Goal: Task Accomplishment & Management: Use online tool/utility

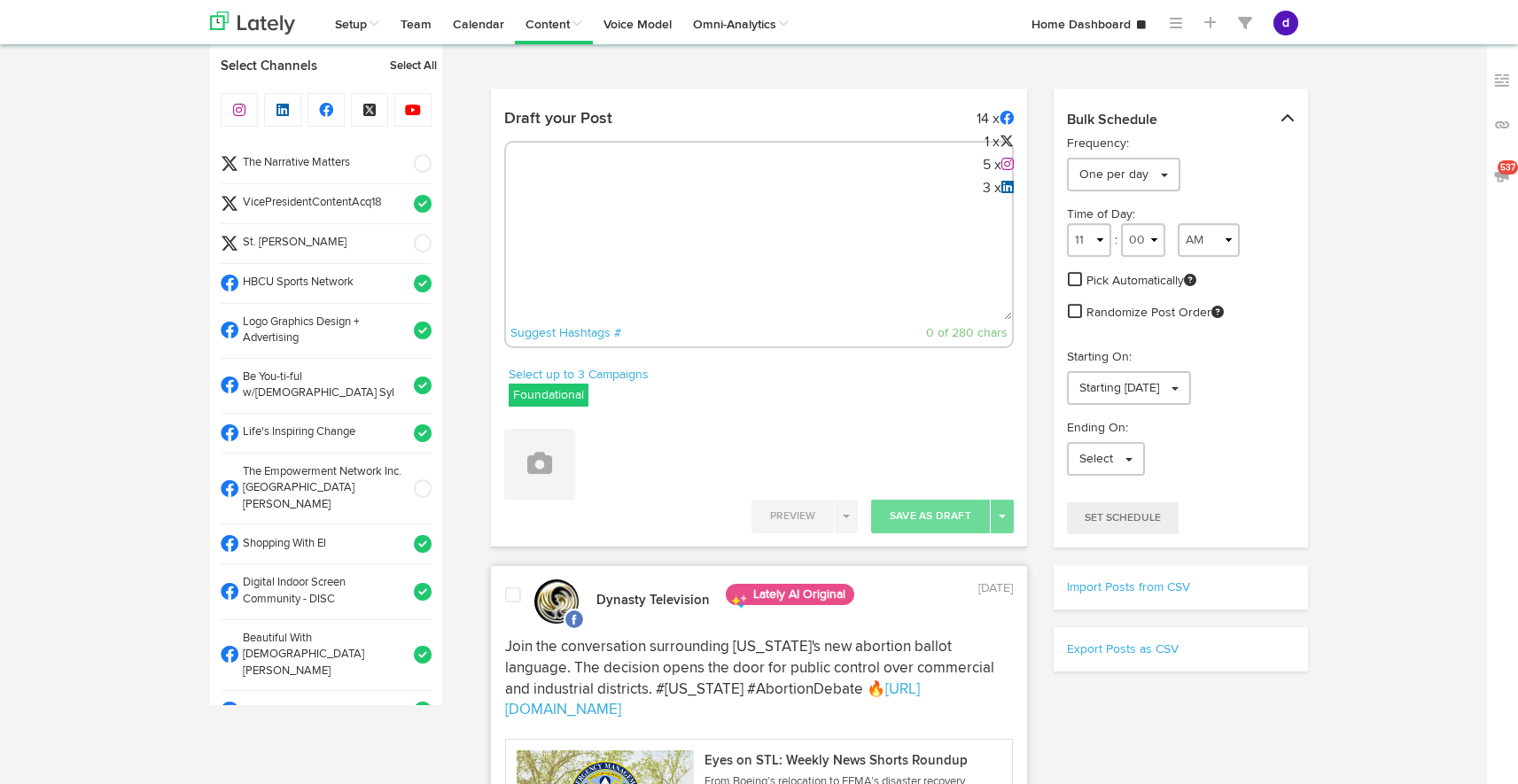
select select "8"
select select "38"
select select "11"
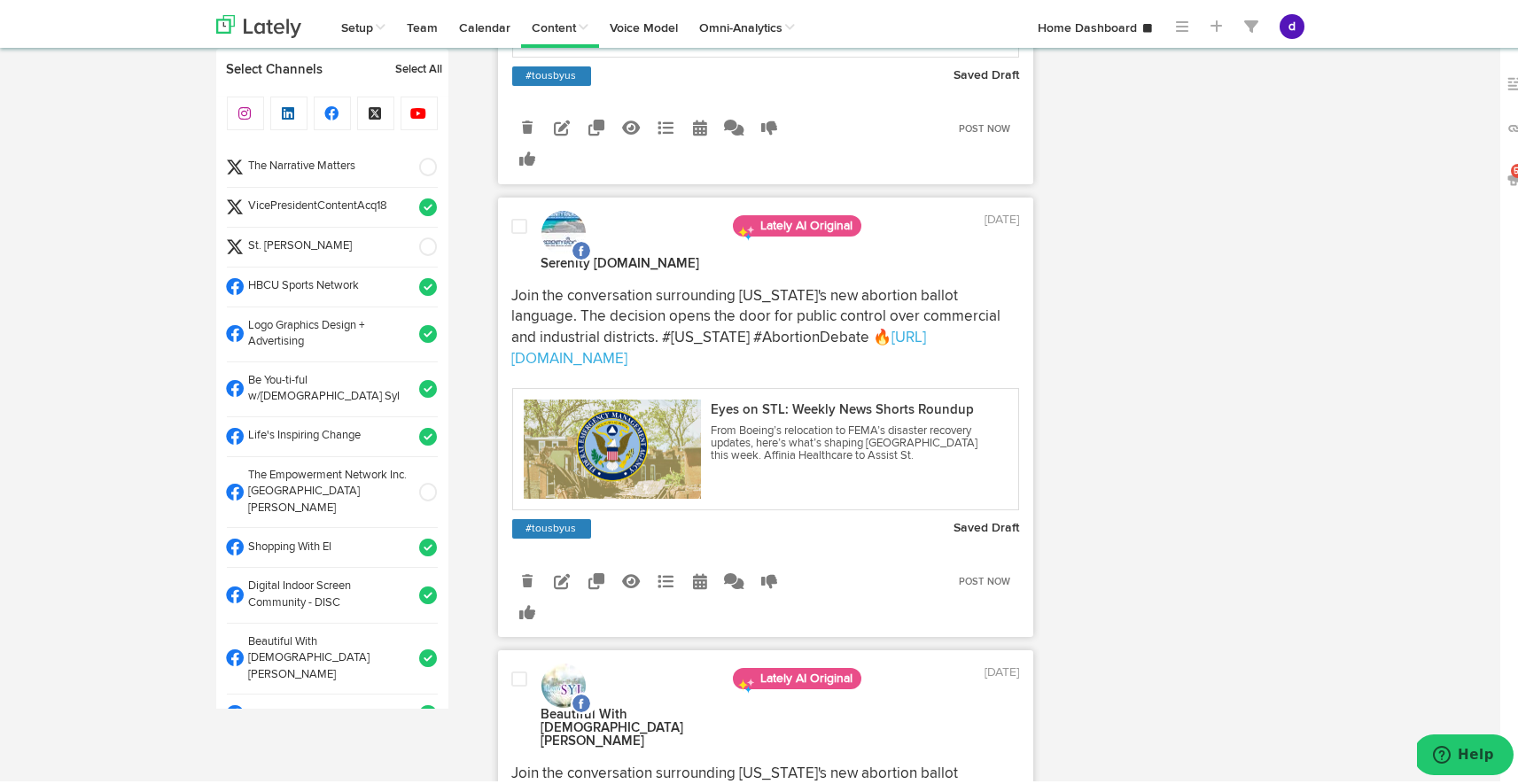
scroll to position [808, 0]
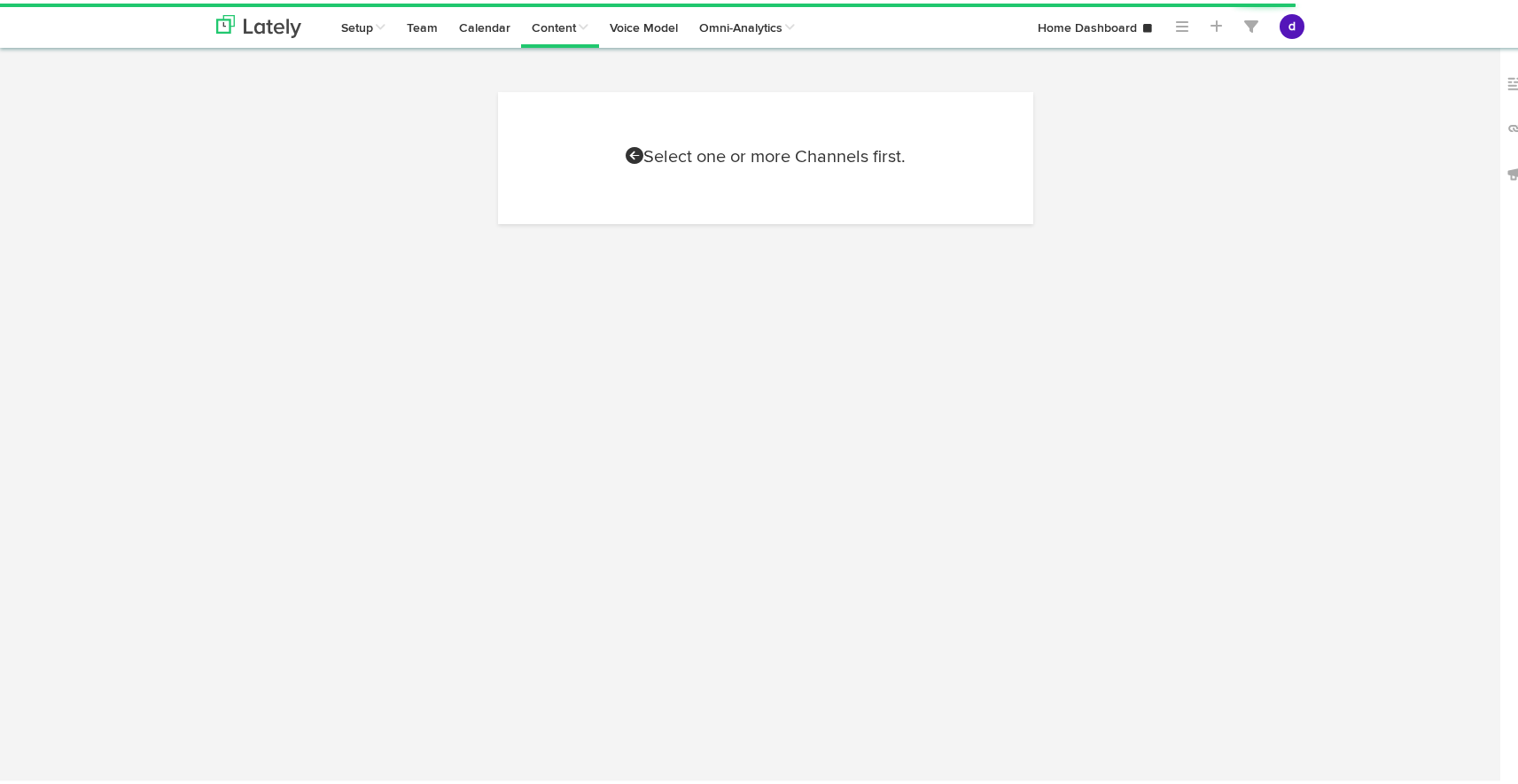
scroll to position [808, 0]
select select "9"
select select "41"
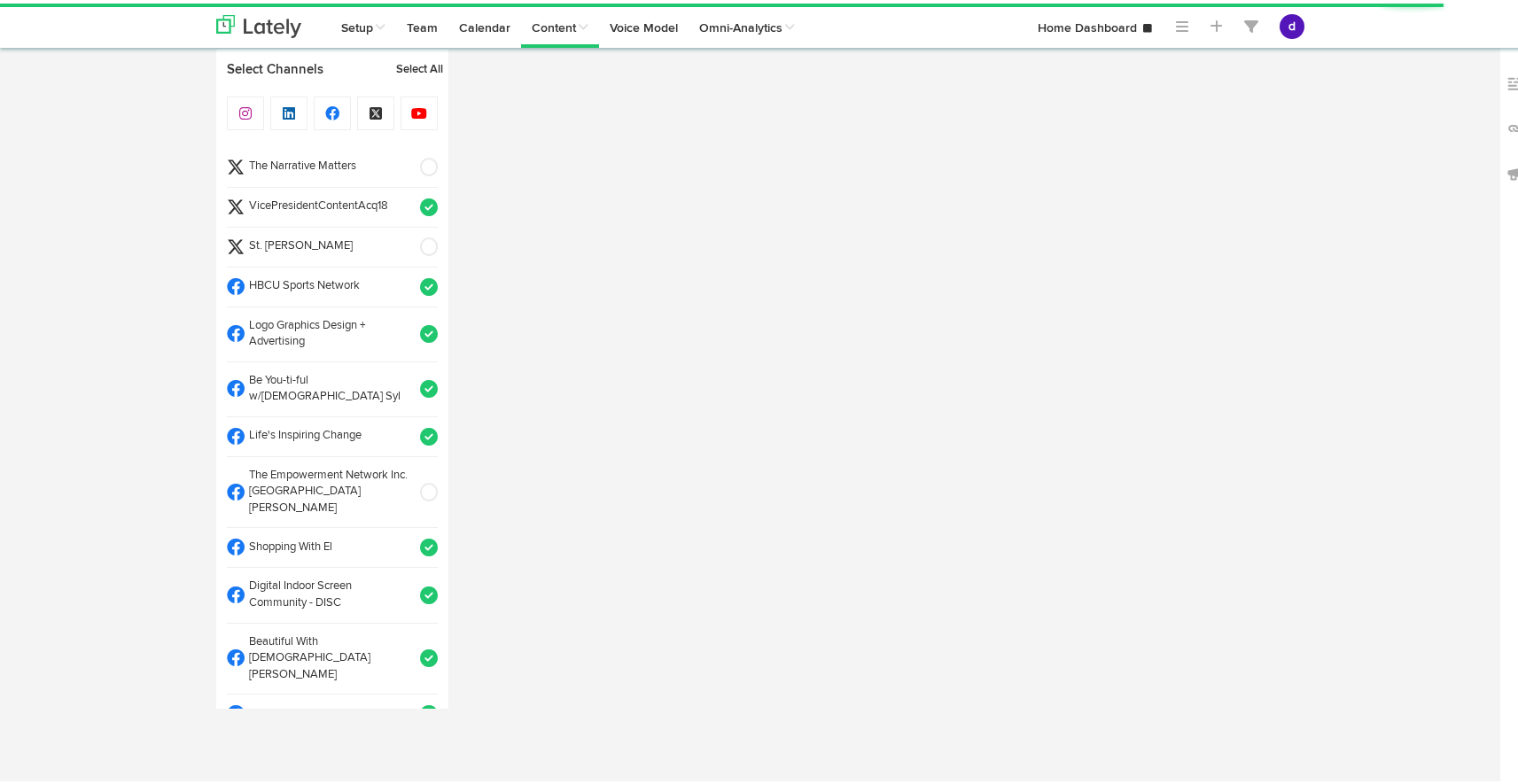
scroll to position [0, 0]
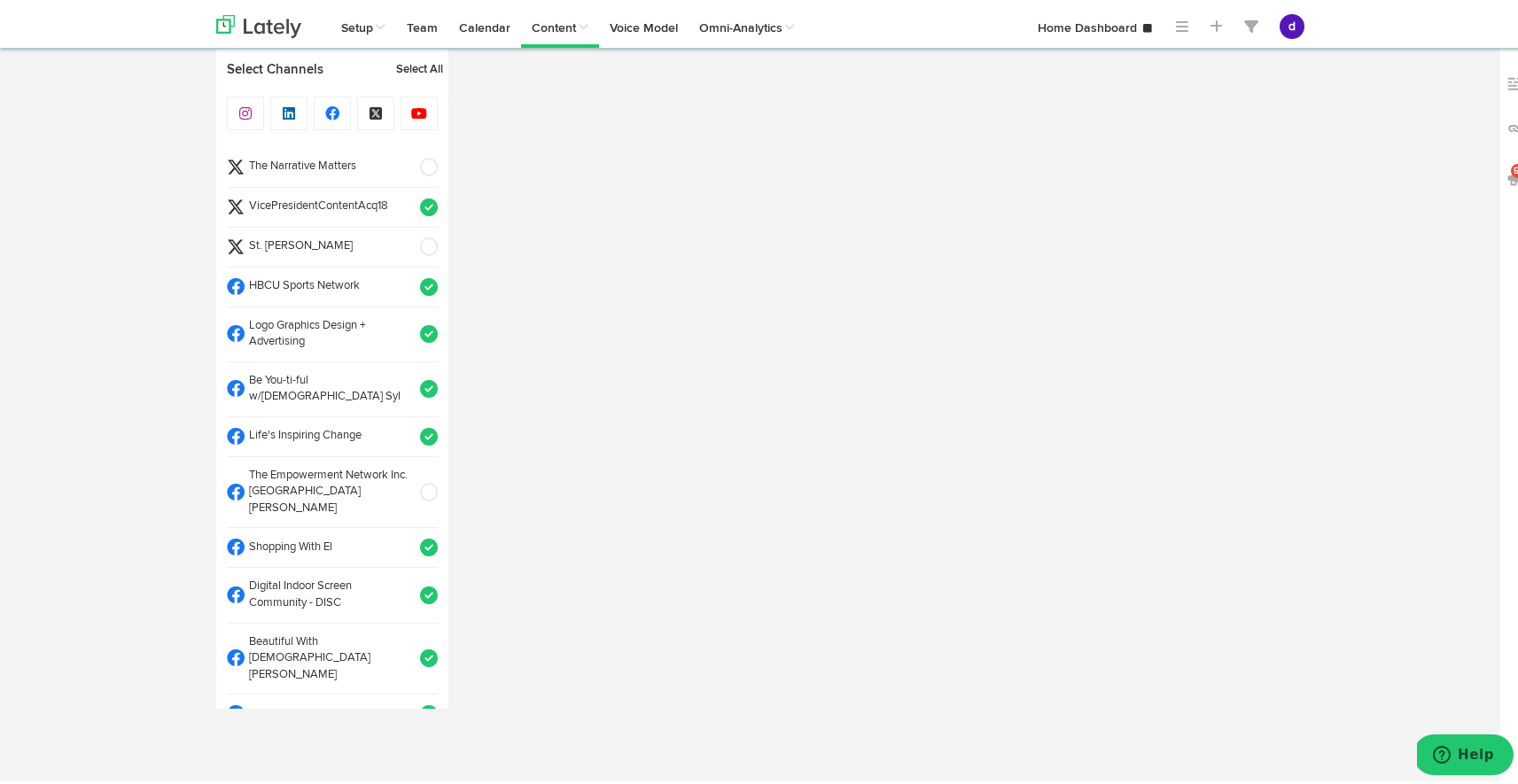
select select "11"
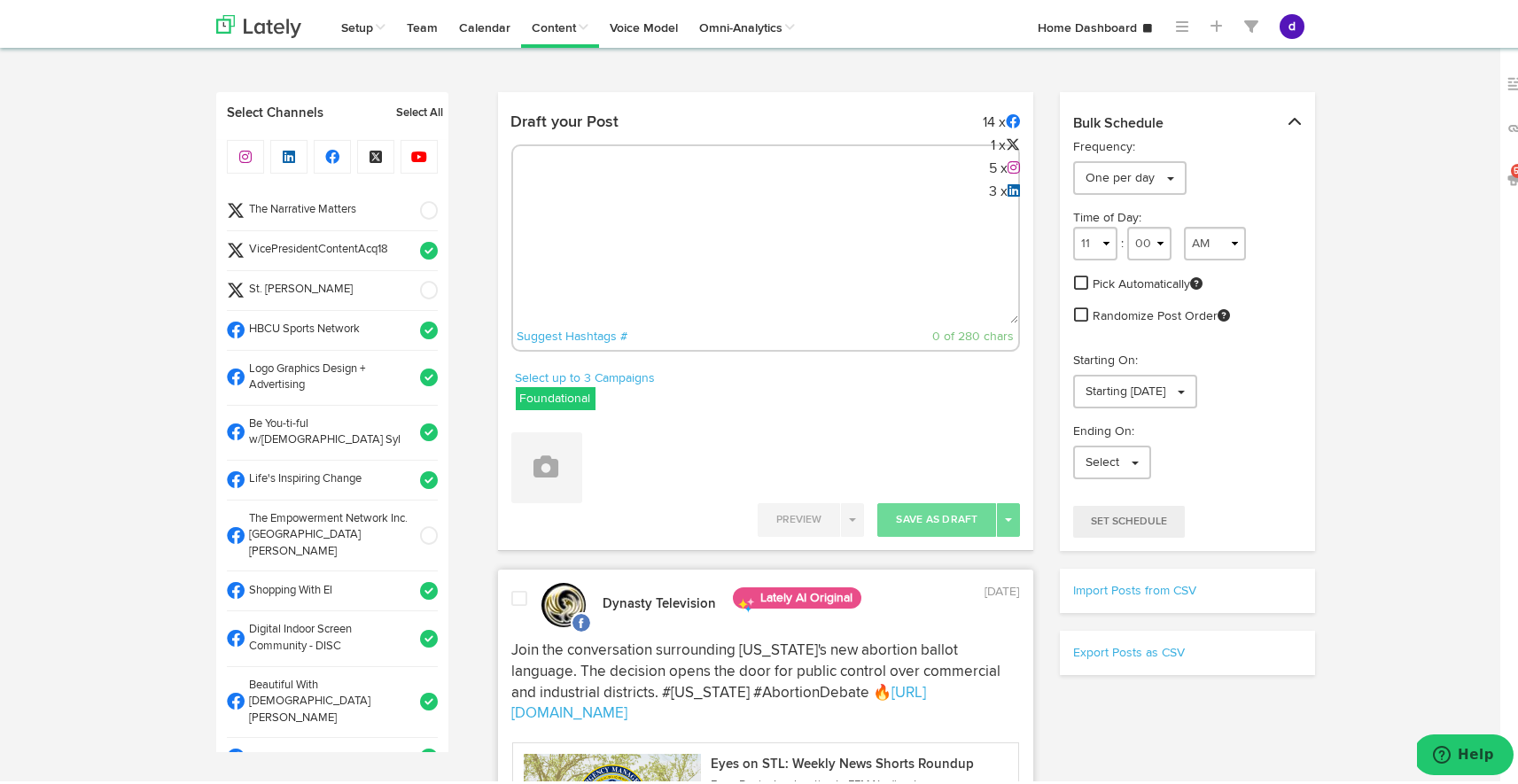
click at [855, 204] on textarea at bounding box center [766, 261] width 506 height 117
paste textarea "ARGUS News. Now. E News October 1 🩸 Every 2 seconds, someone needs blood. Join …"
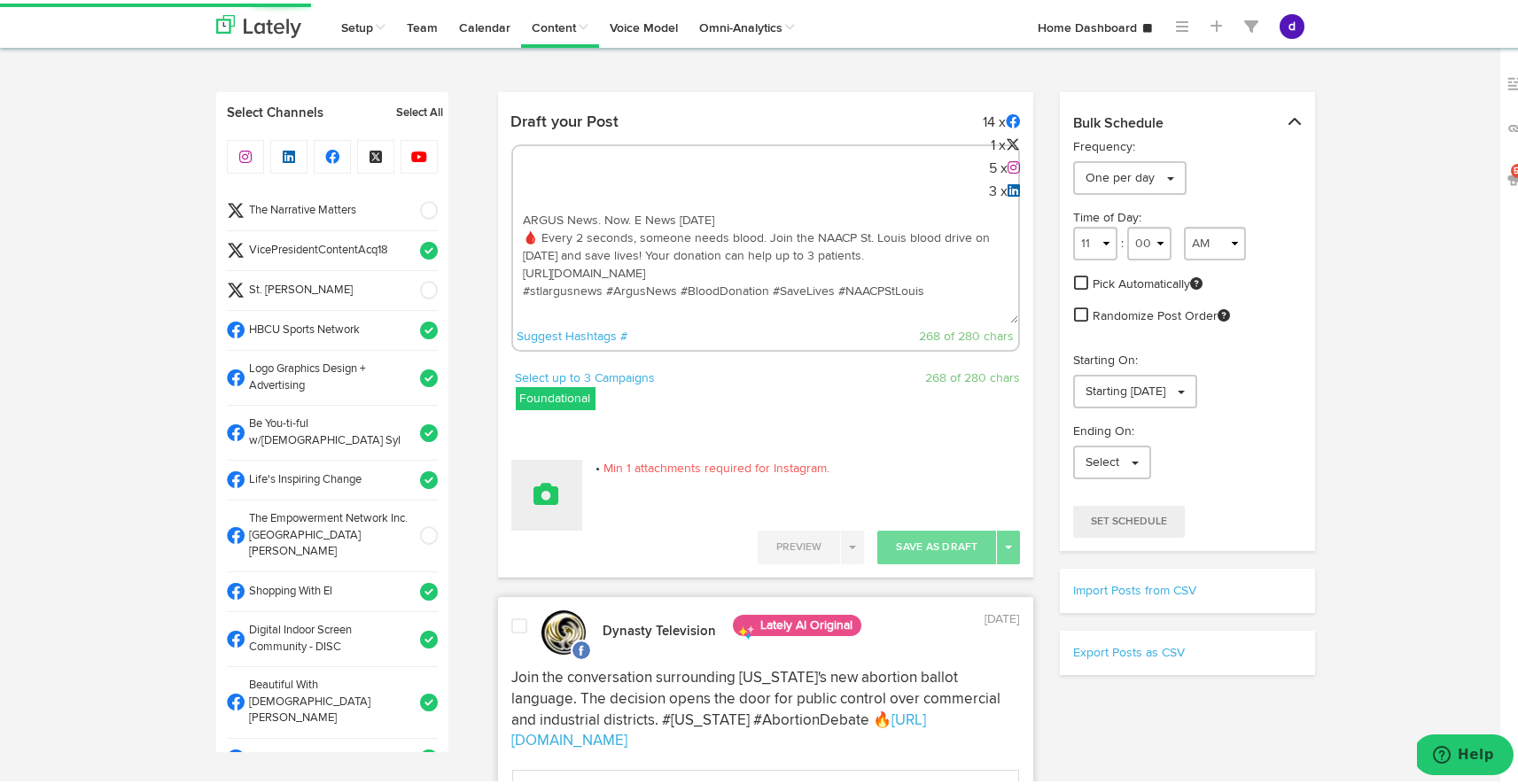
type textarea "ARGUS News. Now. E News October 1 🩸 Every 2 seconds, someone needs blood. Join …"
click at [563, 483] on button at bounding box center [546, 491] width 71 height 71
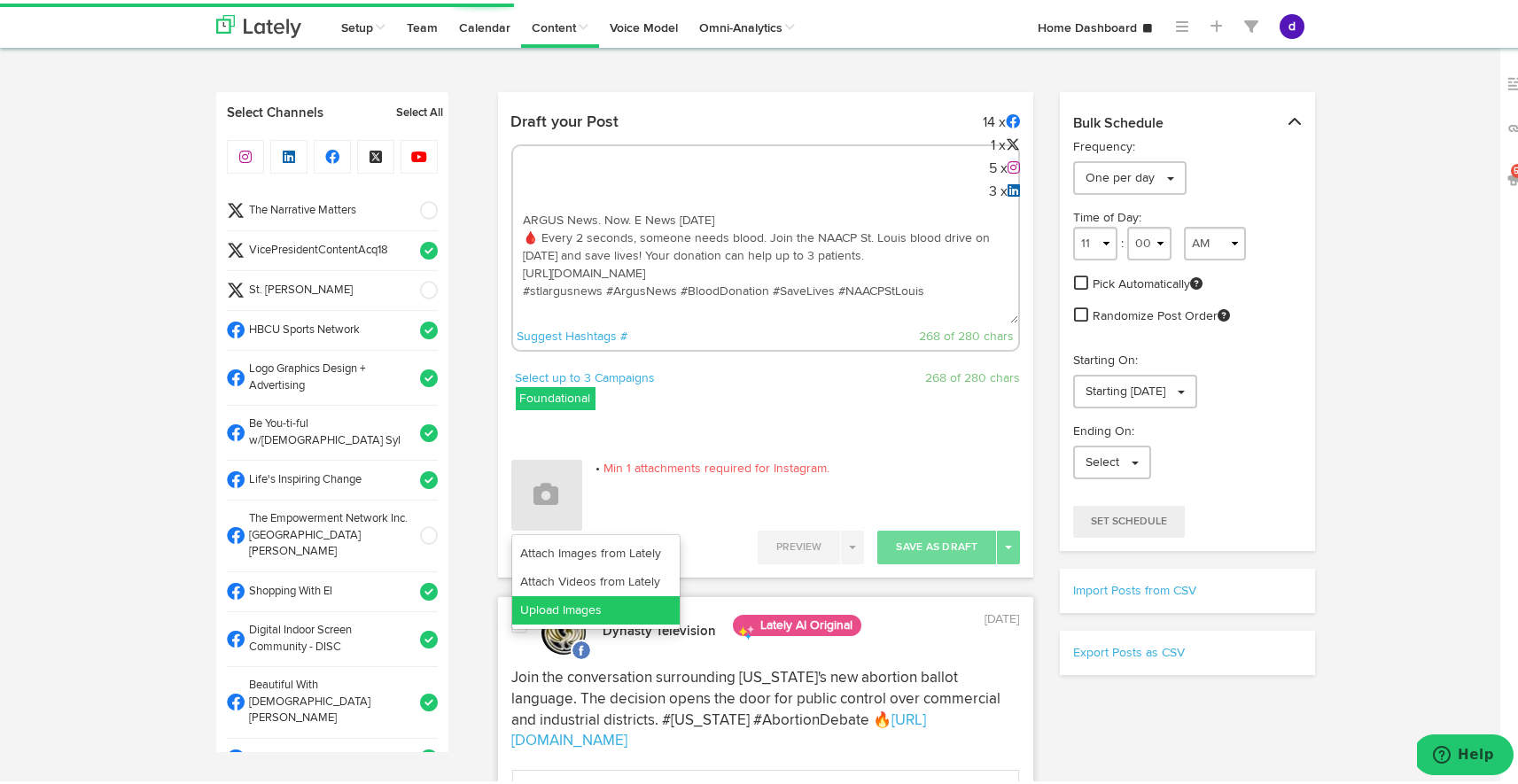
click at [575, 608] on link "Upload Images" at bounding box center [596, 607] width 168 height 29
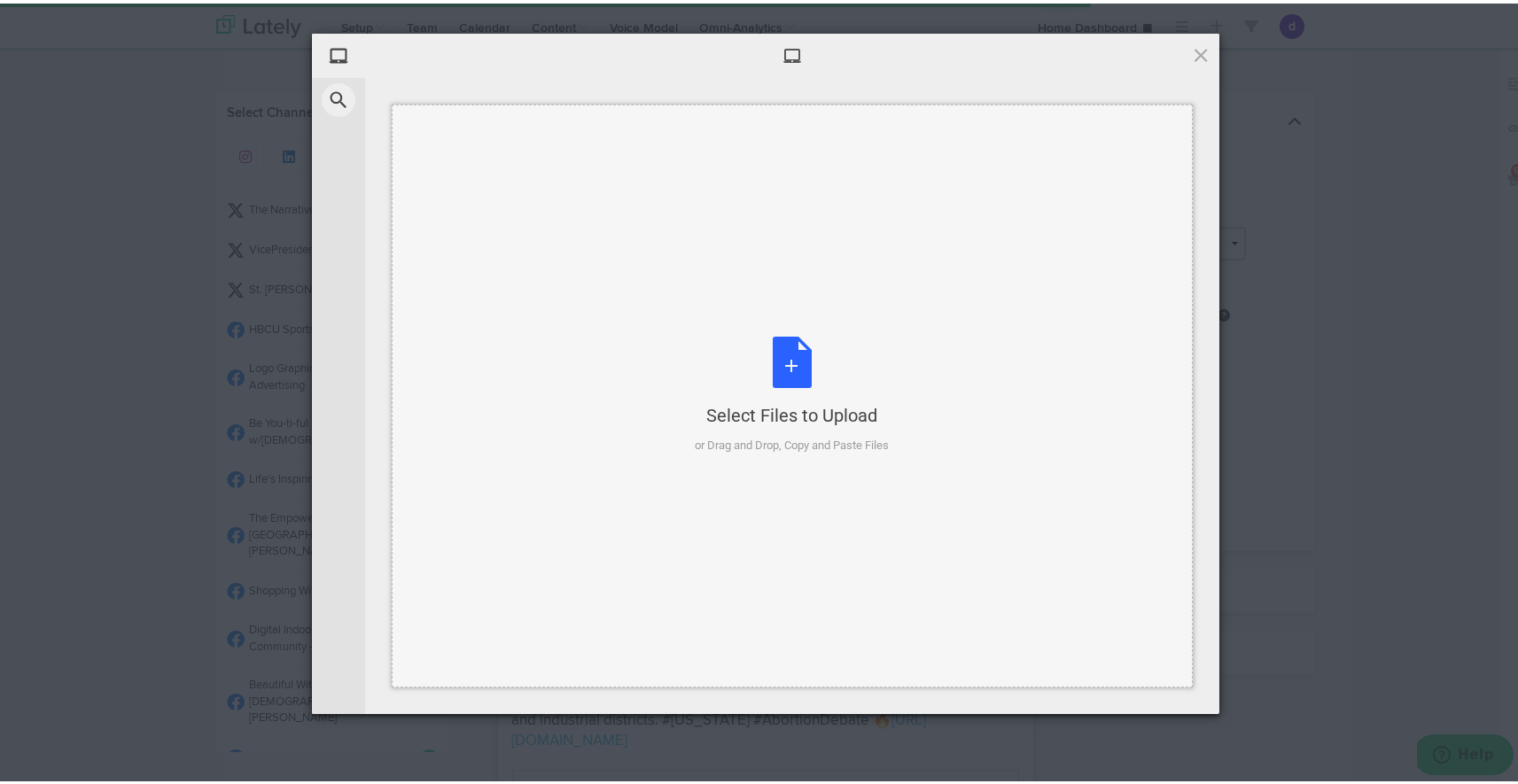
click at [780, 361] on div "Select Files to Upload or Drag and Drop, Copy and Paste Files" at bounding box center [792, 392] width 194 height 118
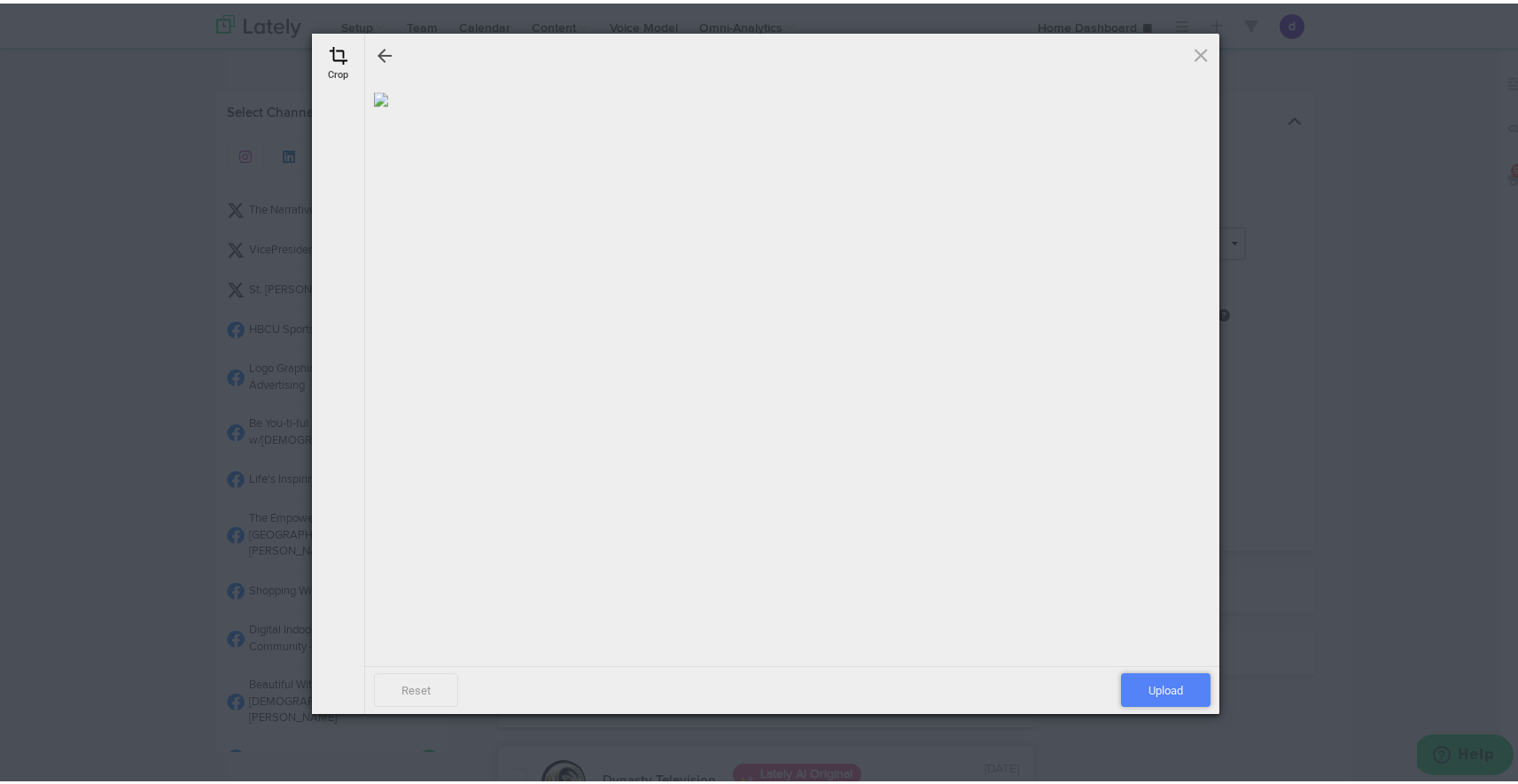
click at [1146, 686] on span "Upload" at bounding box center [1165, 687] width 89 height 34
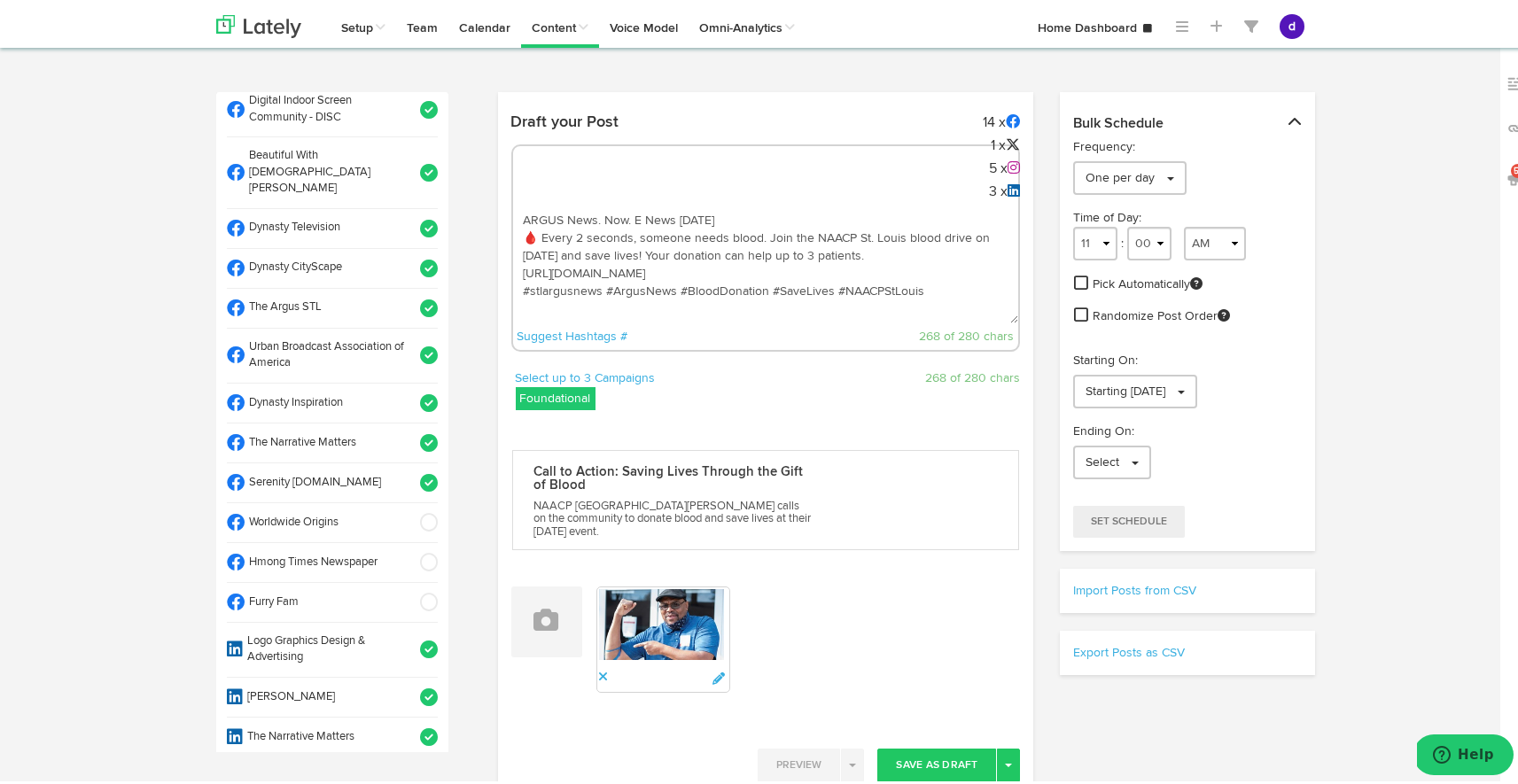
scroll to position [550, 0]
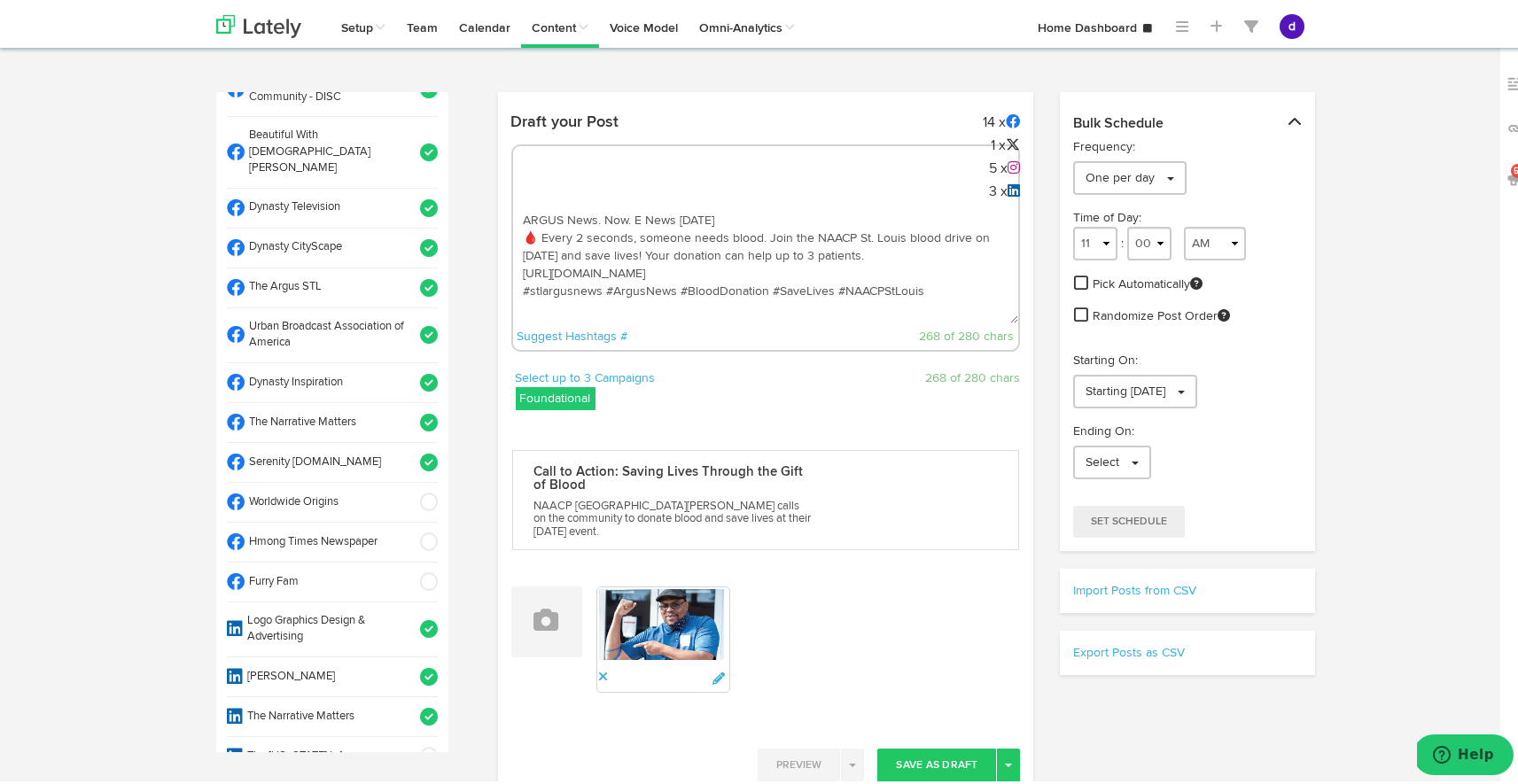
click at [405, 265] on li "The Argus STL" at bounding box center [332, 285] width 211 height 40
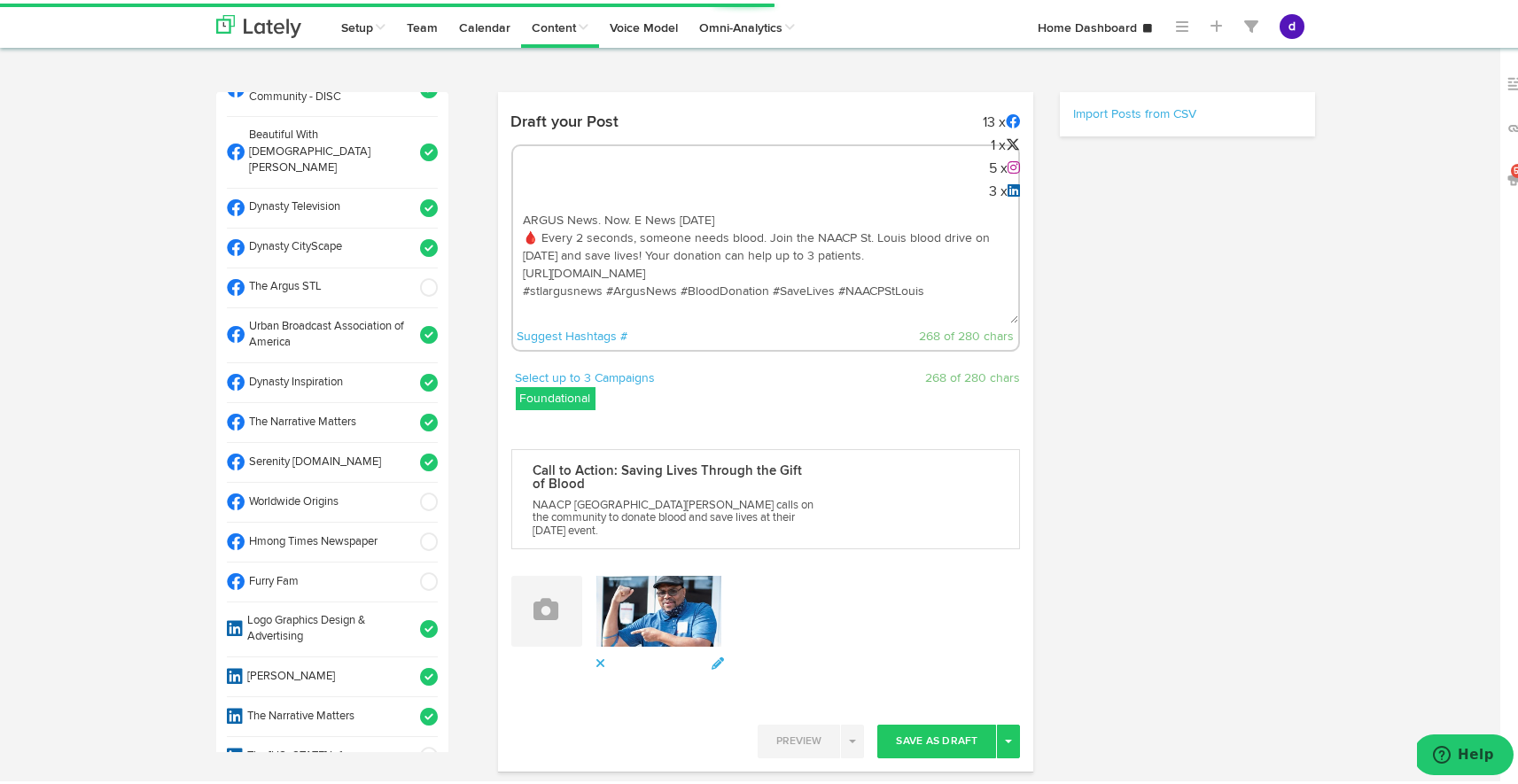
select select "11"
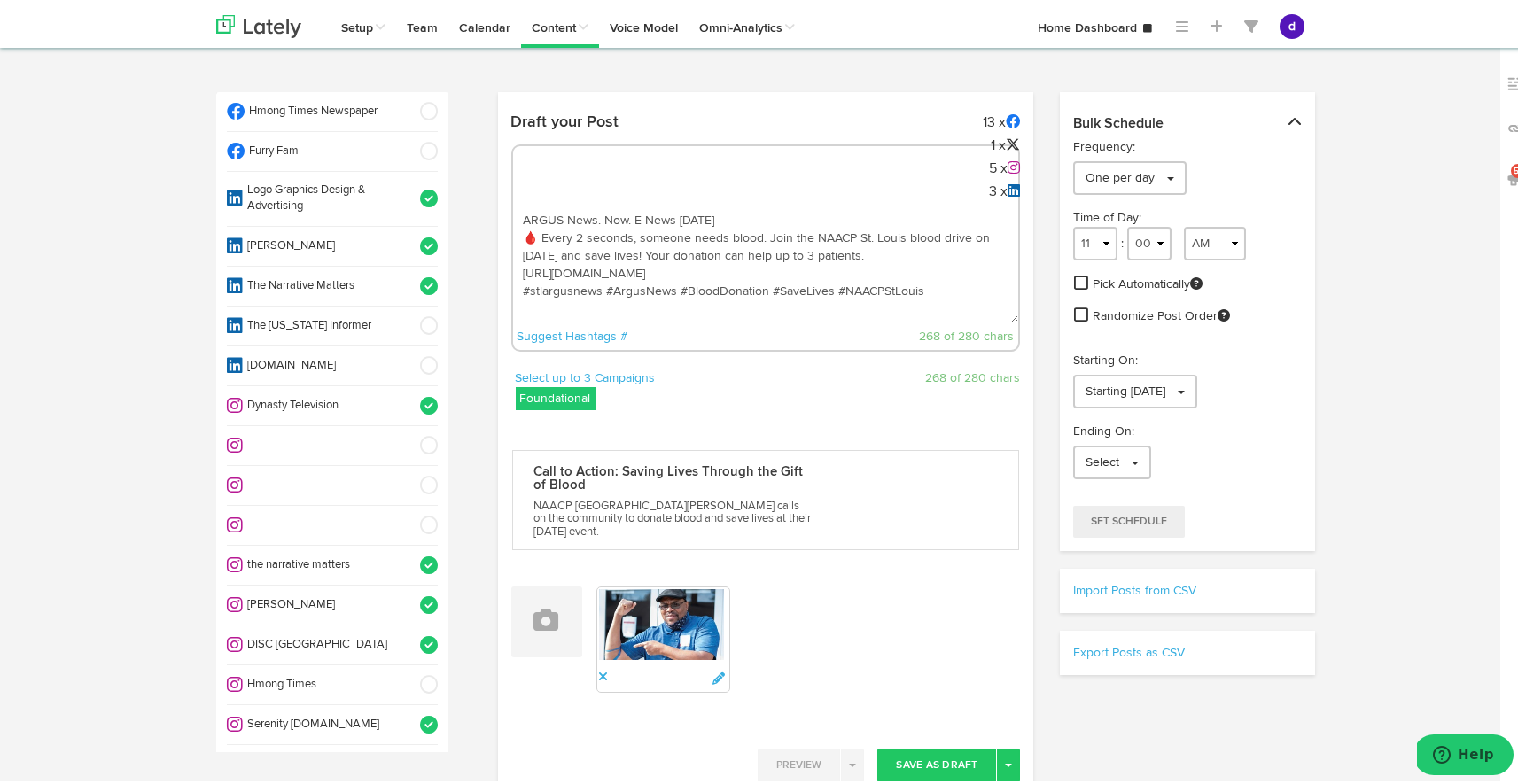
scroll to position [986, 0]
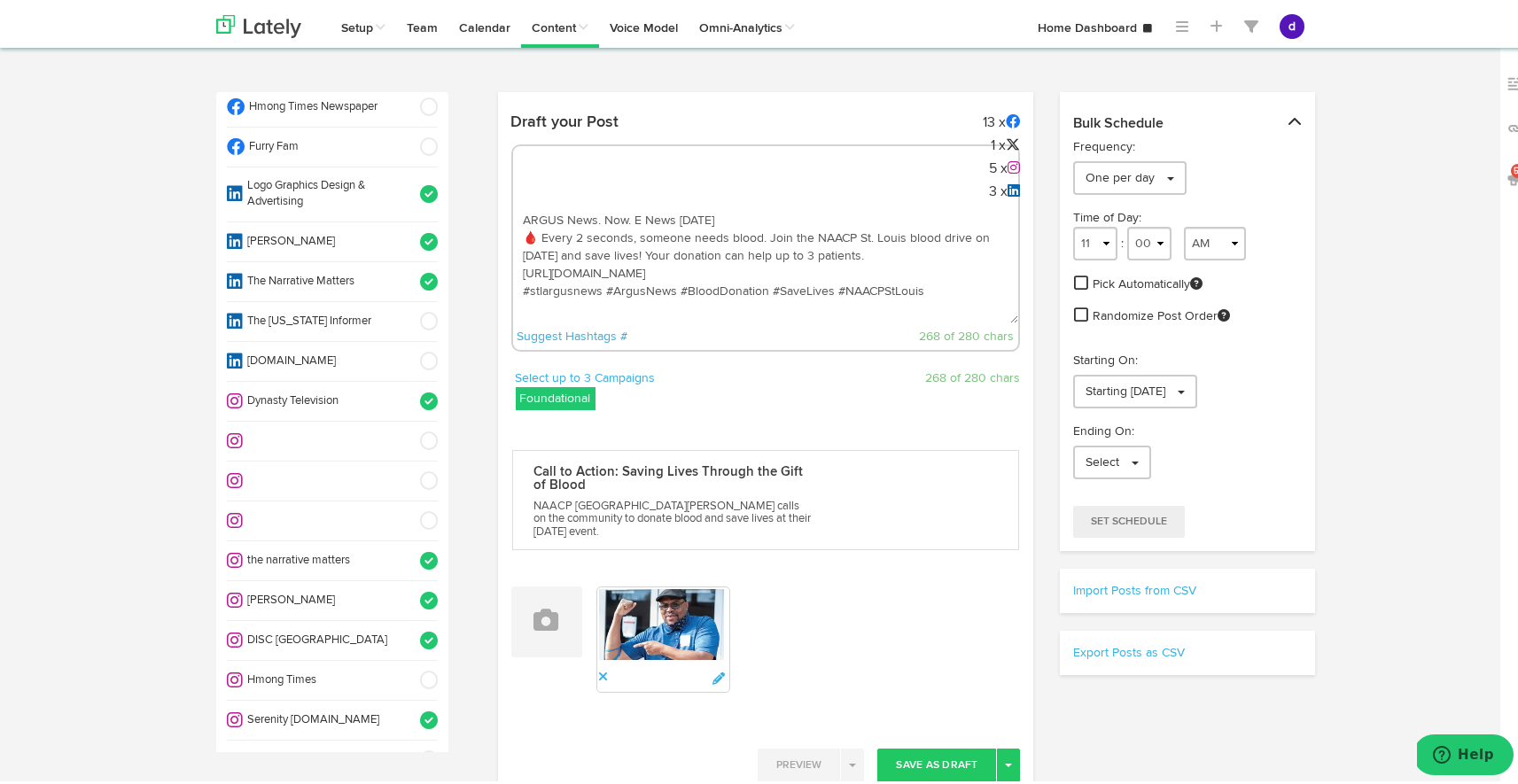
click at [409, 588] on span at bounding box center [423, 597] width 29 height 18
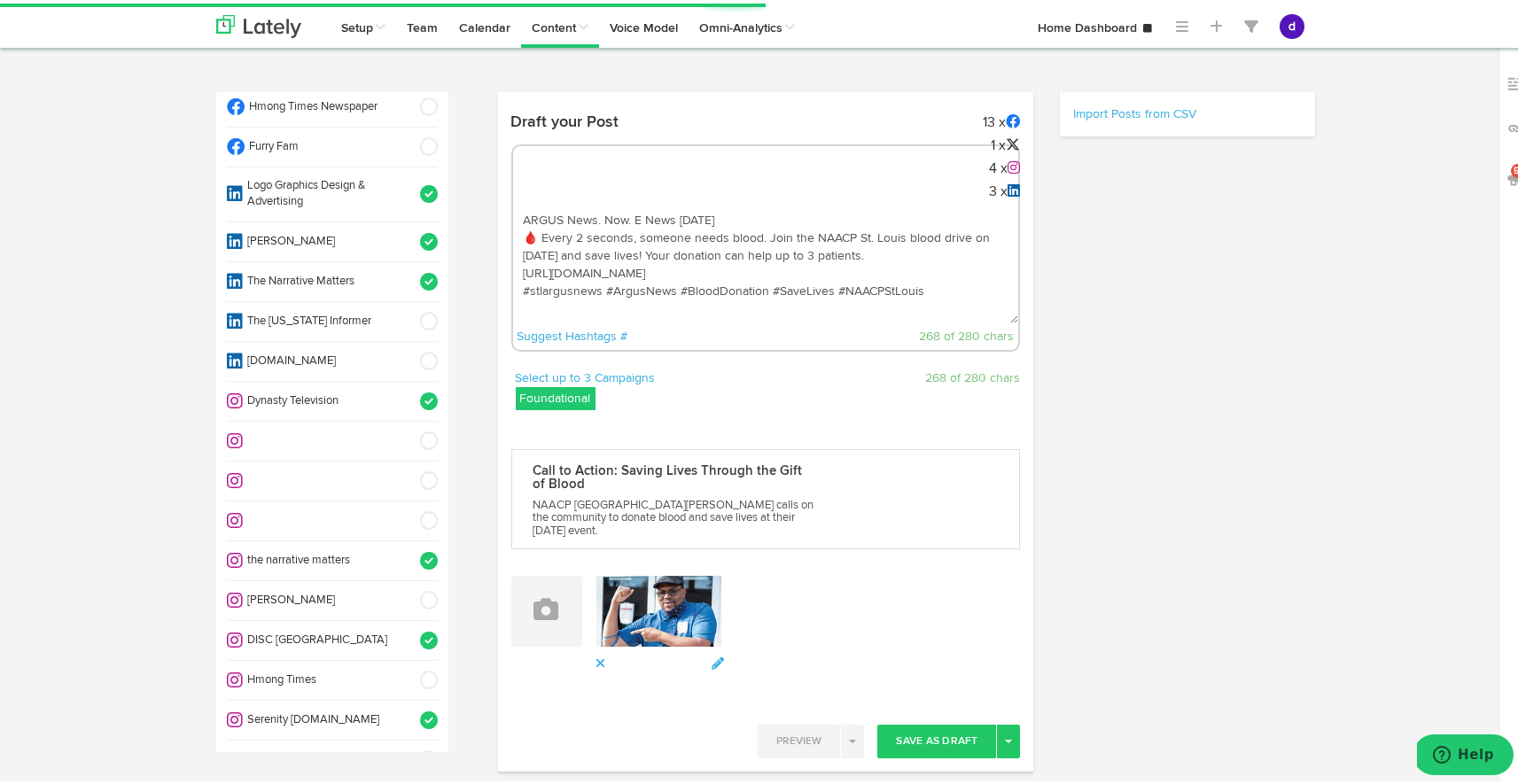
select select "11"
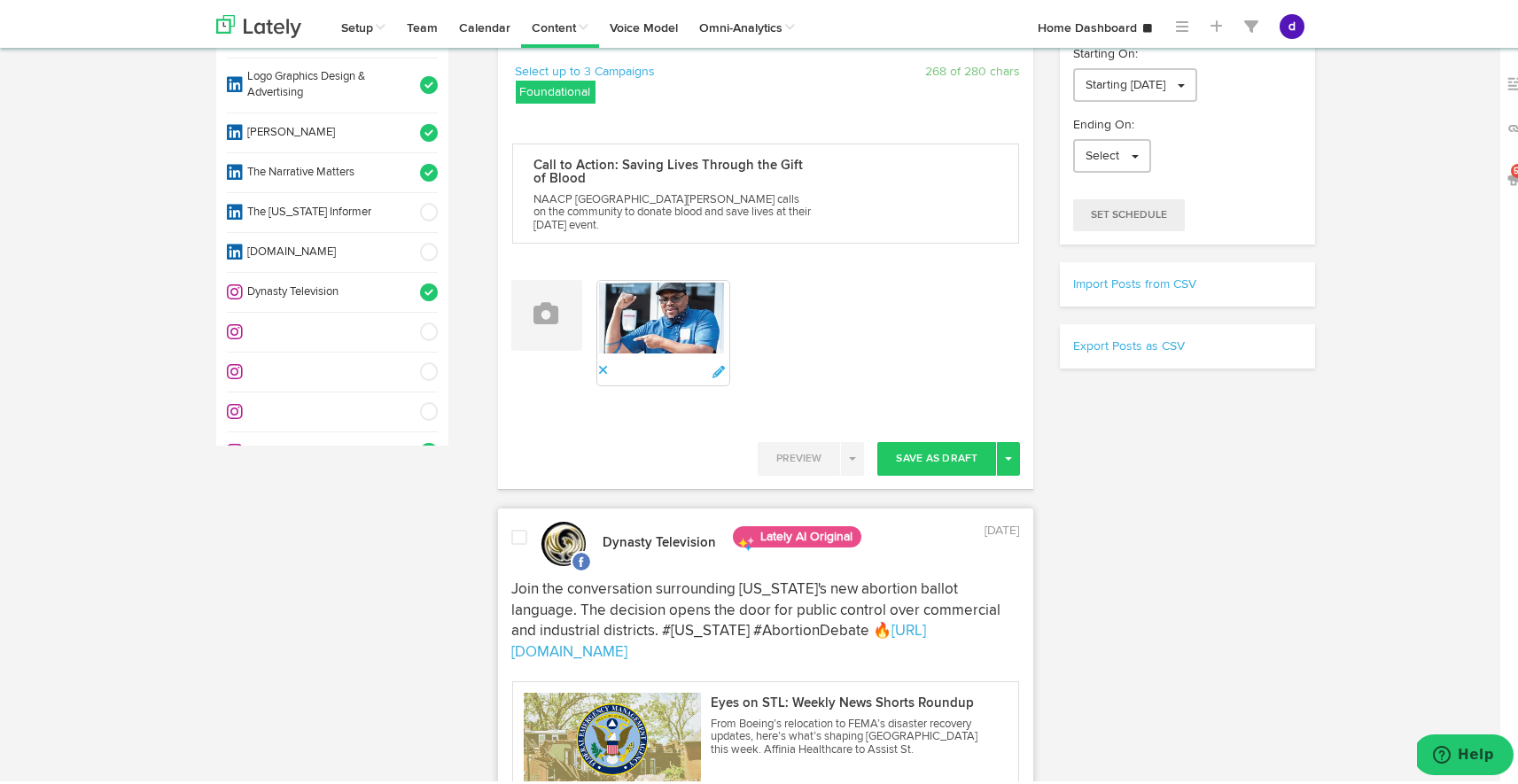
scroll to position [314, 0]
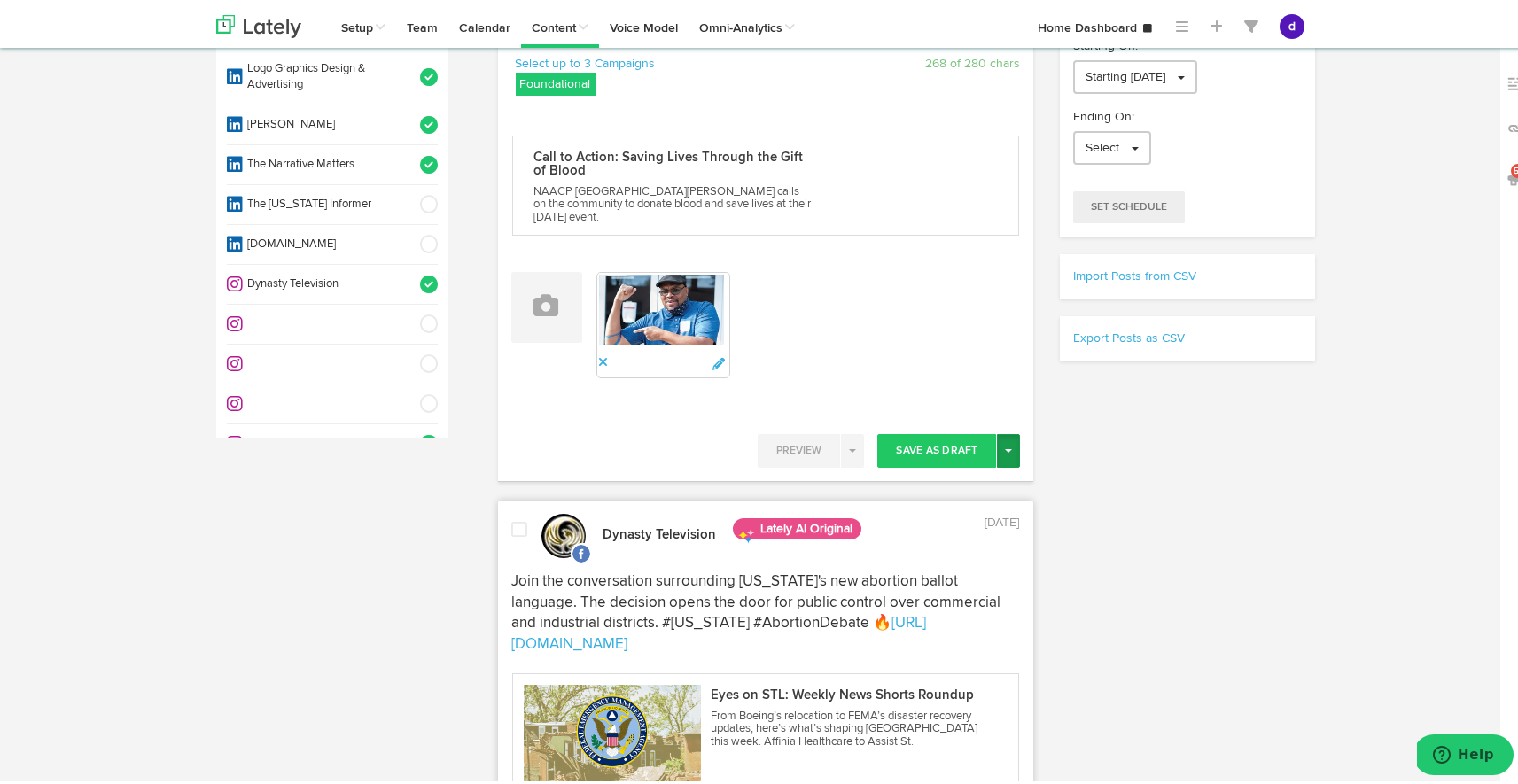
click at [1010, 430] on button "Toggle Dropdown" at bounding box center [1008, 447] width 23 height 34
click at [956, 584] on link "Post Now" at bounding box center [947, 598] width 146 height 29
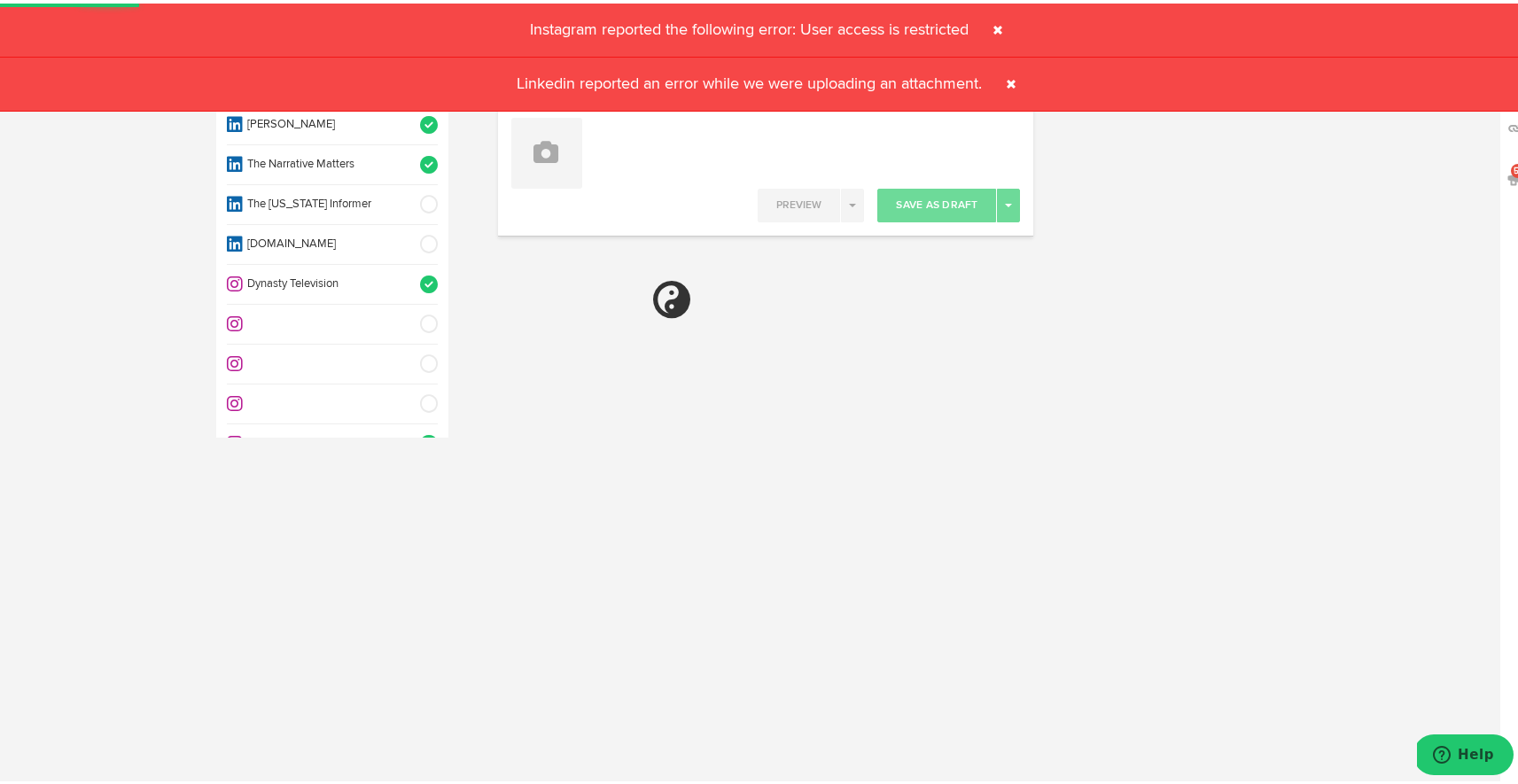
select select "11"
